Goal: Navigation & Orientation: Find specific page/section

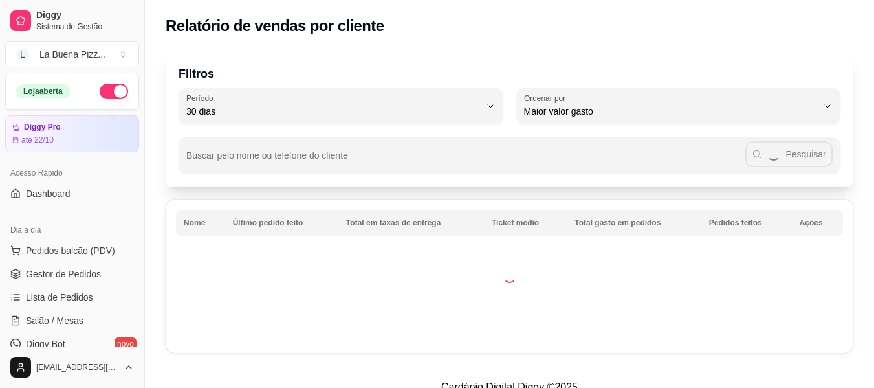
select select "30"
select select "HIGHEST_TOTAL_SPENT_WITH_ORDERS"
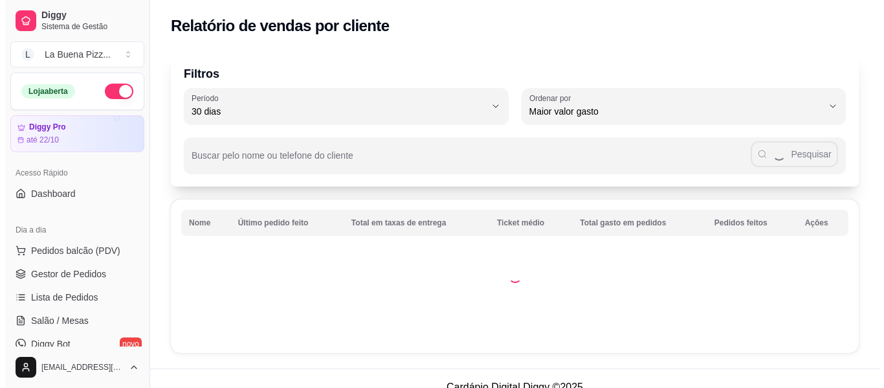
scroll to position [378, 0]
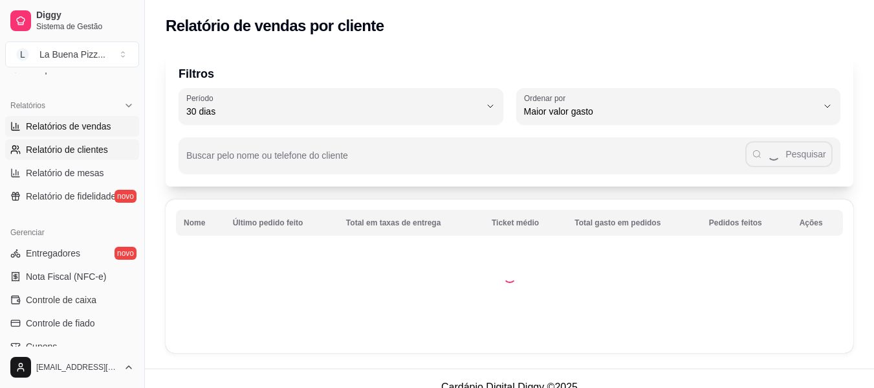
click at [65, 127] on span "Relatórios de vendas" at bounding box center [68, 126] width 85 height 13
select select "ALL"
select select "0"
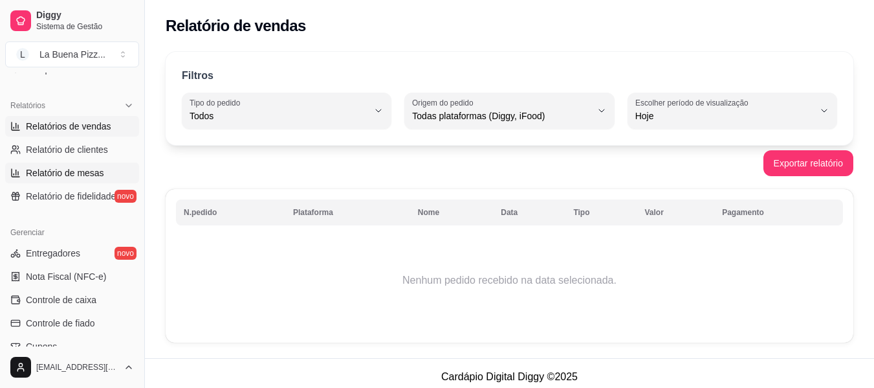
click at [65, 180] on link "Relatório de mesas" at bounding box center [72, 172] width 134 height 21
select select "TOTAL_OF_ORDERS"
select select "7"
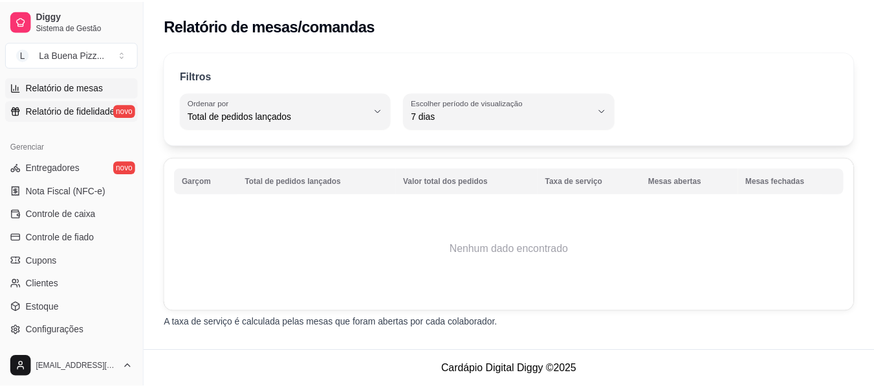
scroll to position [464, 0]
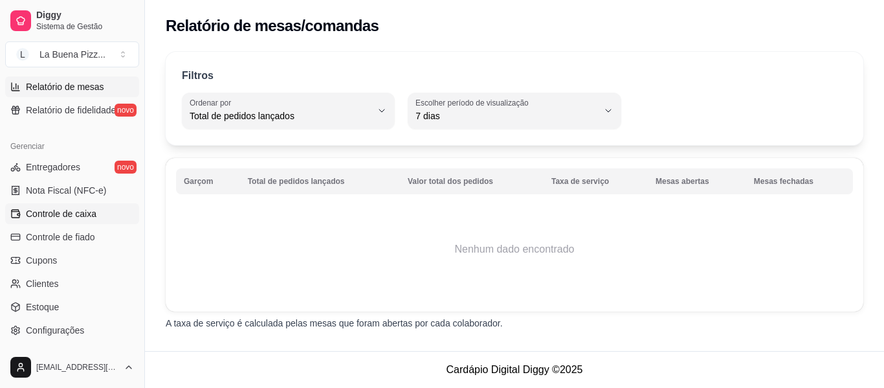
click at [66, 217] on span "Controle de caixa" at bounding box center [61, 213] width 71 height 13
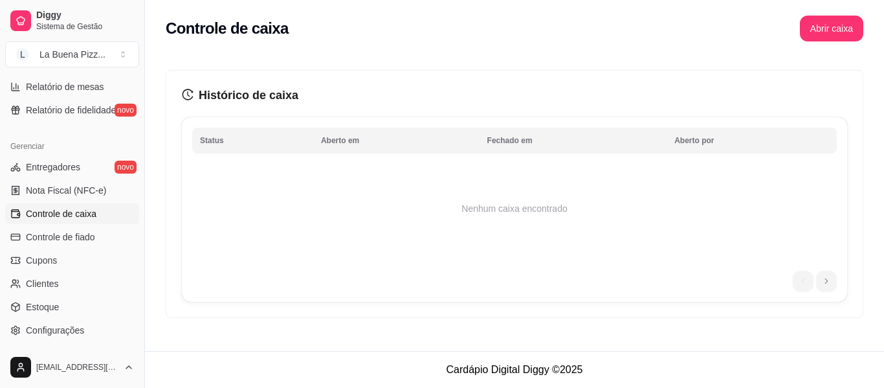
click at [83, 319] on ul "Entregadores novo Nota Fiscal (NFC-e) Controle de caixa Controle de fiado Cupon…" at bounding box center [72, 249] width 134 height 184
click at [80, 320] on link "Configurações" at bounding box center [72, 330] width 134 height 21
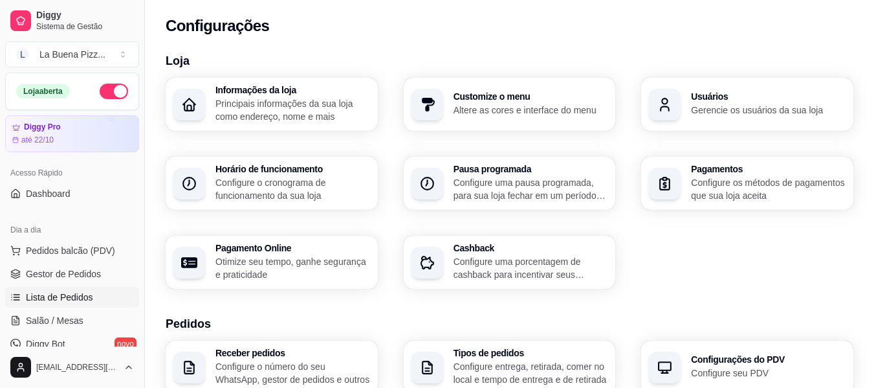
click at [80, 301] on span "Lista de Pedidos" at bounding box center [59, 296] width 67 height 13
